Goal: Task Accomplishment & Management: Manage account settings

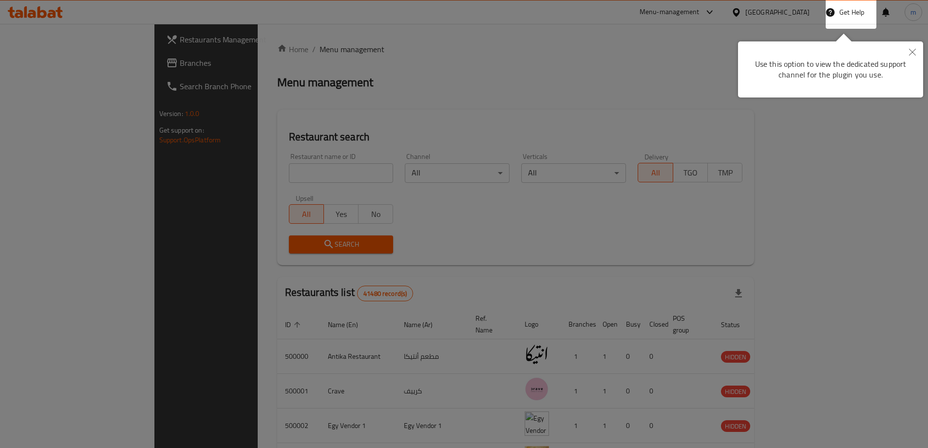
click at [917, 54] on button "Close" at bounding box center [912, 52] width 21 height 22
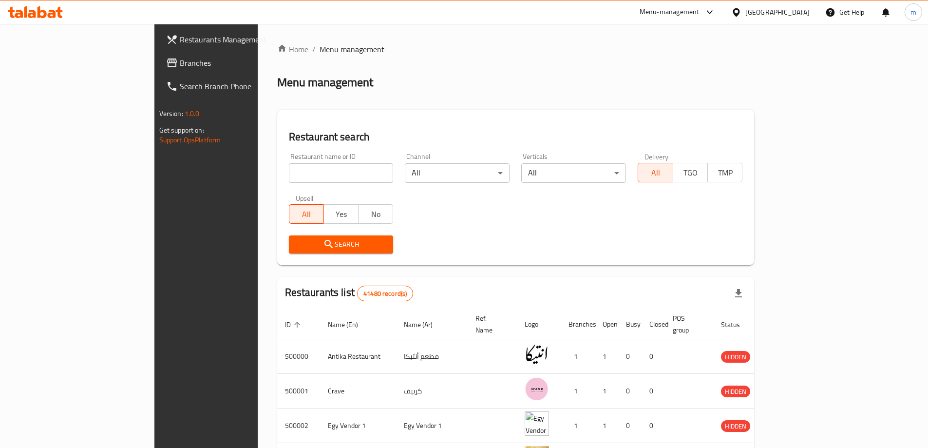
click at [158, 56] on link "Branches" at bounding box center [233, 62] width 151 height 23
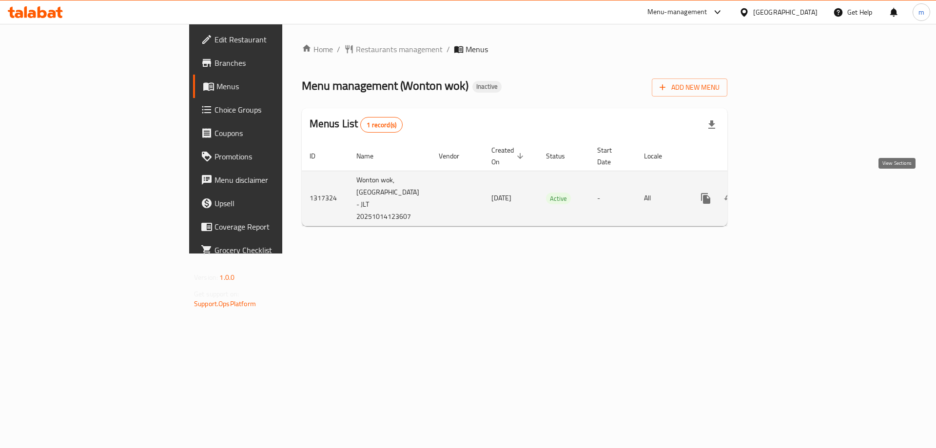
click at [782, 192] on icon "enhanced table" at bounding box center [776, 198] width 12 height 12
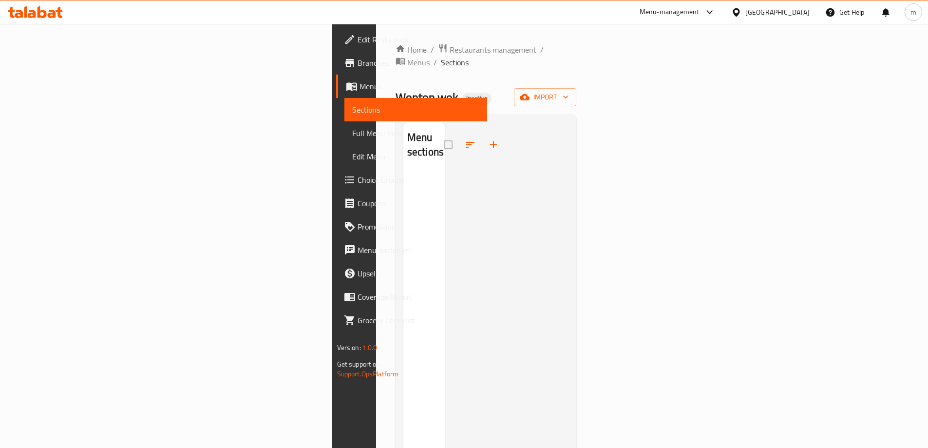
click at [352, 109] on span "Sections" at bounding box center [415, 110] width 127 height 12
click at [352, 127] on span "Full Menu View" at bounding box center [415, 133] width 127 height 12
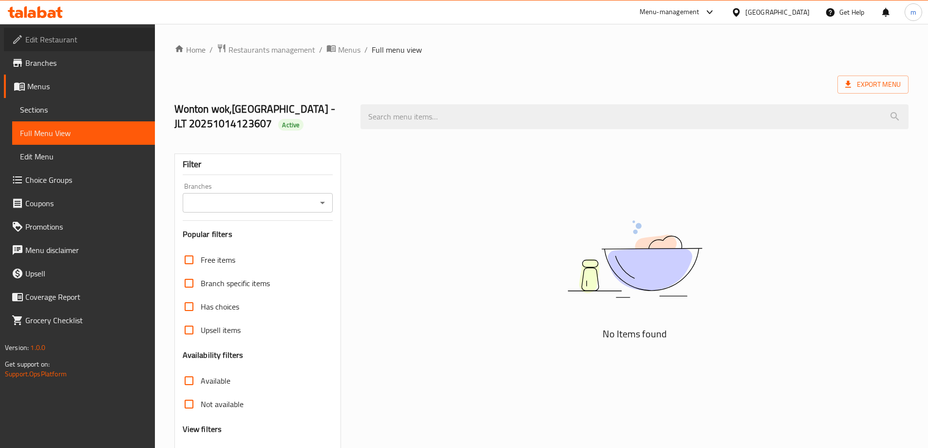
click at [43, 30] on link "Edit Restaurant" at bounding box center [79, 39] width 151 height 23
